Goal: Task Accomplishment & Management: Complete application form

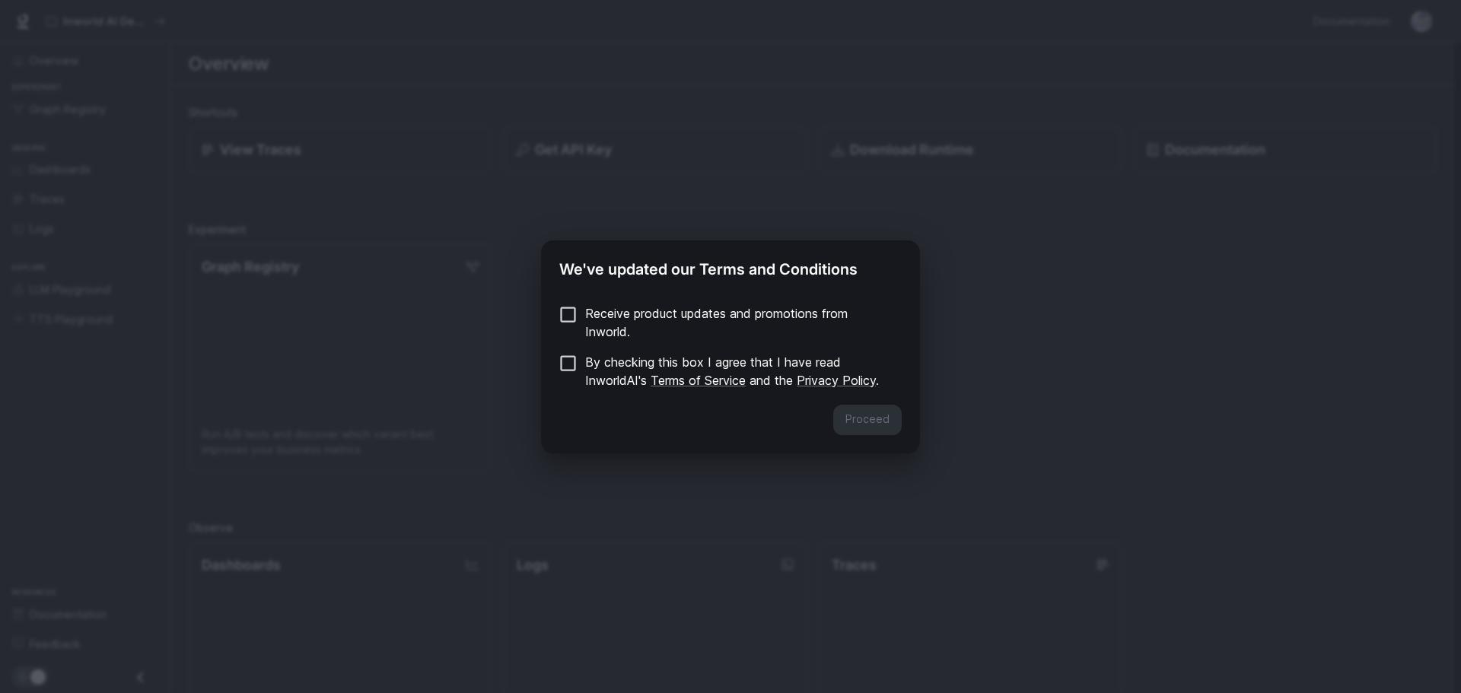
click at [656, 317] on p "Receive product updates and promotions from Inworld." at bounding box center [737, 322] width 304 height 37
click at [660, 374] on link "Terms of Service" at bounding box center [698, 380] width 95 height 15
click at [870, 425] on button "Proceed" at bounding box center [867, 420] width 68 height 30
